Goal: Task Accomplishment & Management: Manage account settings

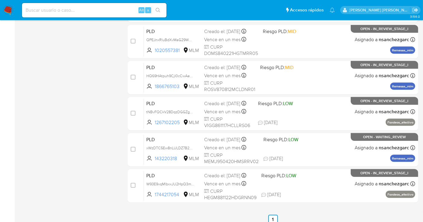
scroll to position [252, 0]
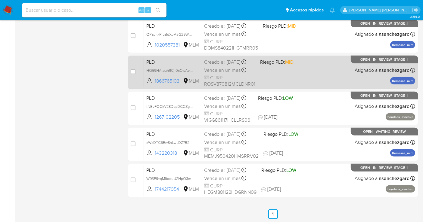
click at [216, 74] on div "Vence en un mes Vence el 11/10/2025 02:06:16" at bounding box center [229, 70] width 51 height 8
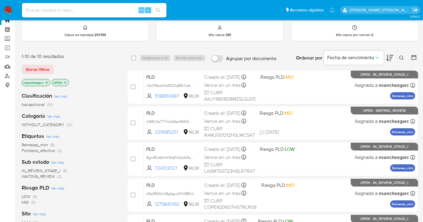
scroll to position [0, 0]
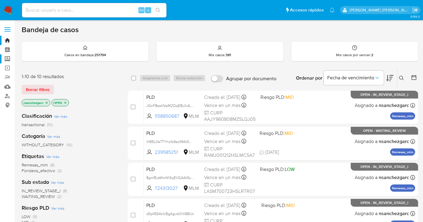
click at [8, 60] on label "Screening" at bounding box center [36, 58] width 72 height 9
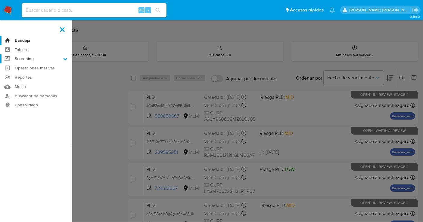
click at [0, 0] on input "Screening" at bounding box center [0, 0] width 0 height 0
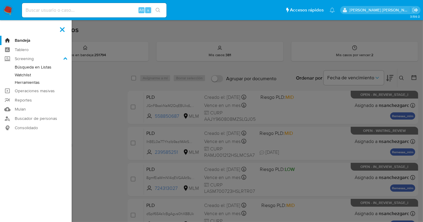
click at [23, 84] on link "Herramientas" at bounding box center [36, 83] width 72 height 8
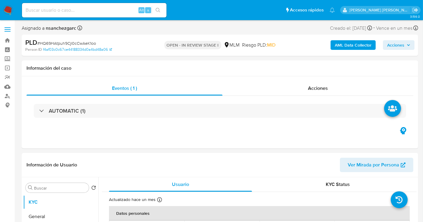
select select "10"
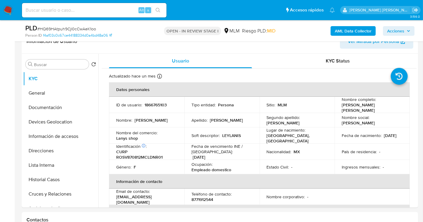
scroll to position [100, 0]
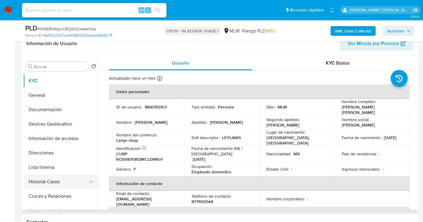
click at [42, 180] on button "Historial Casos" at bounding box center [58, 182] width 70 height 14
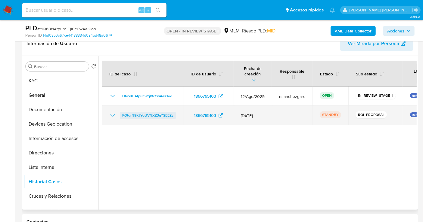
click at [142, 112] on span "KOtdrN9KJYoUVNXZ3qYSEEZy" at bounding box center [147, 115] width 51 height 7
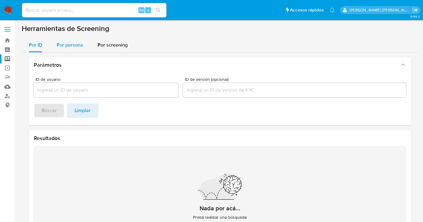
click at [67, 46] on span "Por persona" at bounding box center [70, 45] width 26 height 7
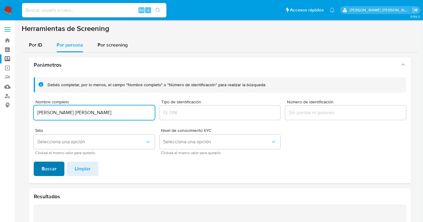
type input "JUAN JAVIER DUENEZ REYES"
click at [50, 165] on span "Buscar" at bounding box center [49, 169] width 15 height 13
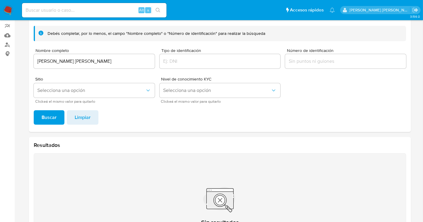
scroll to position [1, 0]
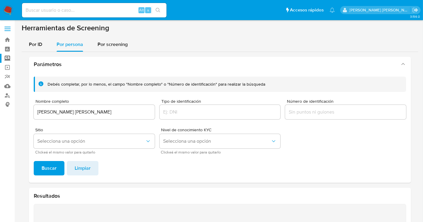
click at [61, 110] on input "JUAN JAVIER DUENEZ REYES" at bounding box center [94, 112] width 121 height 8
type input "NORMA LETICIA SIAS CRUZ"
click at [46, 166] on span "Buscar" at bounding box center [49, 168] width 15 height 13
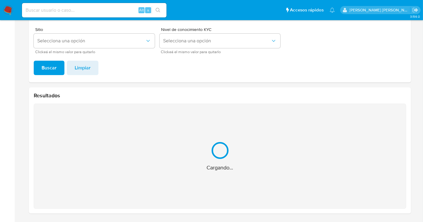
scroll to position [5, 0]
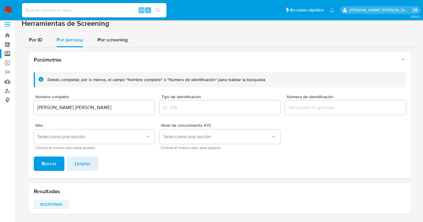
click at [52, 204] on span "1023177606" at bounding box center [51, 204] width 27 height 8
click at [9, 8] on img at bounding box center [8, 10] width 10 height 10
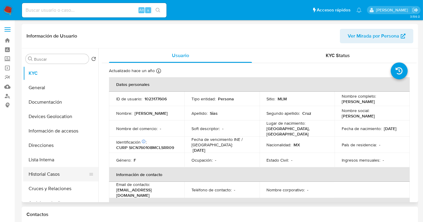
select select "10"
click at [48, 177] on button "Historial Casos" at bounding box center [58, 174] width 70 height 14
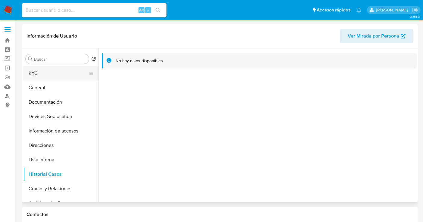
click at [44, 75] on button "KYC" at bounding box center [58, 73] width 70 height 14
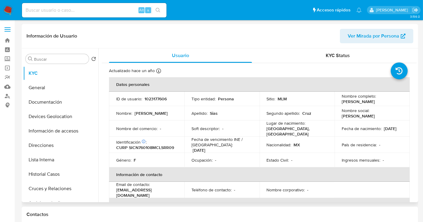
click at [150, 99] on p "1023177606" at bounding box center [155, 98] width 22 height 5
copy p "1023177606"
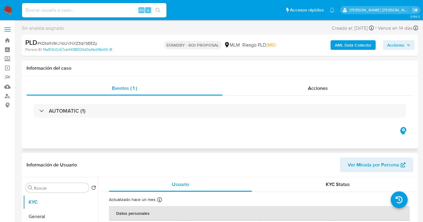
select select "10"
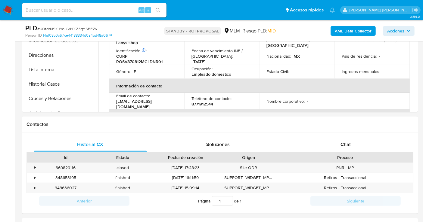
scroll to position [200, 0]
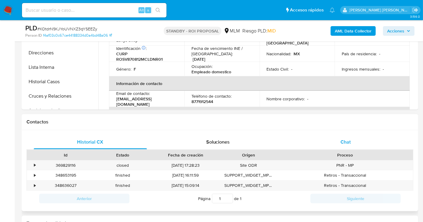
click at [333, 142] on div "Chat" at bounding box center [345, 142] width 113 height 14
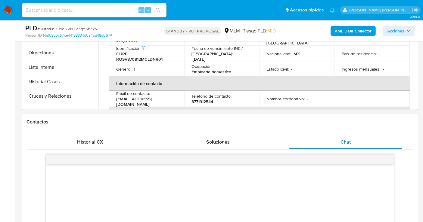
click at [333, 142] on div "Chat" at bounding box center [345, 142] width 113 height 14
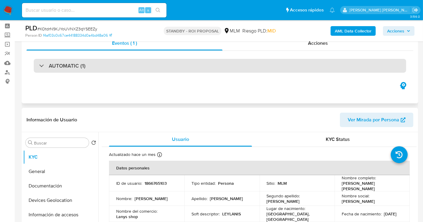
scroll to position [0, 0]
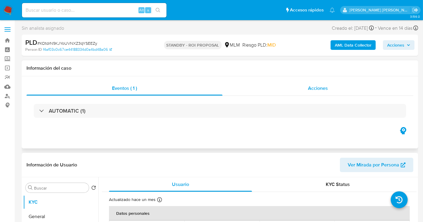
click at [322, 92] on div "Acciones" at bounding box center [317, 88] width 191 height 14
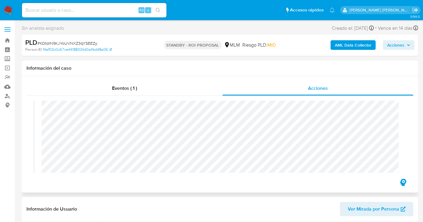
scroll to position [33, 0]
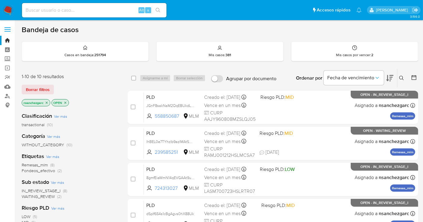
click at [401, 81] on div "Ingrese ID de usuario o caso Buscar Borrar filtros" at bounding box center [402, 78] width 10 height 19
click at [401, 80] on icon at bounding box center [401, 78] width 5 height 5
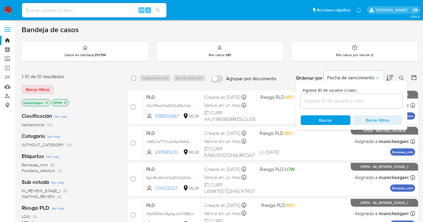
click at [323, 102] on input at bounding box center [352, 101] width 102 height 8
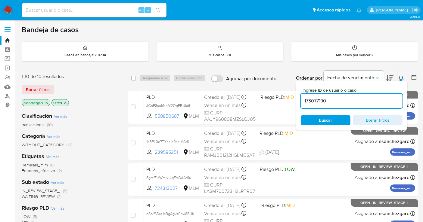
type input "173077190"
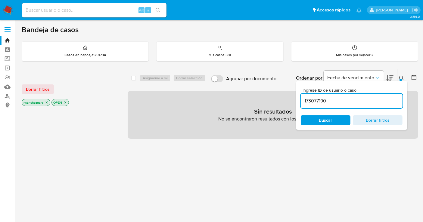
click at [48, 103] on icon "close-filter" at bounding box center [47, 103] width 4 height 4
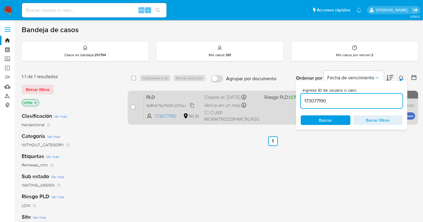
click at [190, 104] on span "8d8NK76d76GRLOP2bJMMUqwp" at bounding box center [173, 105] width 55 height 7
click at [133, 106] on input "checkbox" at bounding box center [133, 107] width 5 height 5
checkbox input "true"
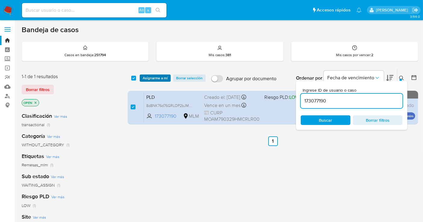
click at [157, 76] on span "Asignarme a mí" at bounding box center [155, 78] width 25 height 6
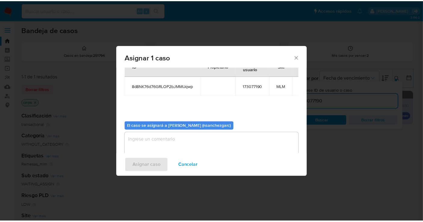
scroll to position [31, 0]
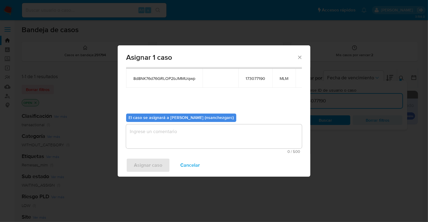
click at [152, 137] on textarea "assign-modal" at bounding box center [214, 137] width 176 height 24
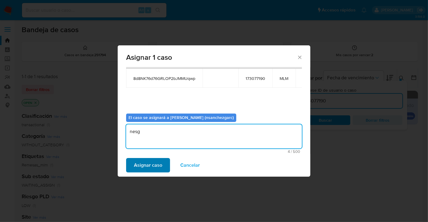
type textarea "nesg"
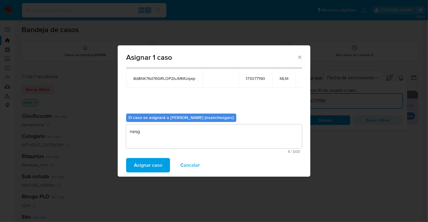
click at [144, 171] on span "Asignar caso" at bounding box center [148, 165] width 28 height 13
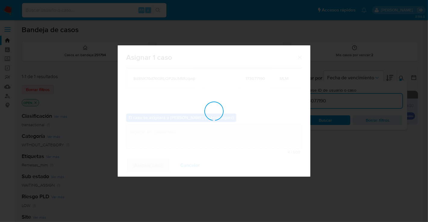
checkbox input "false"
